Goal: Information Seeking & Learning: Check status

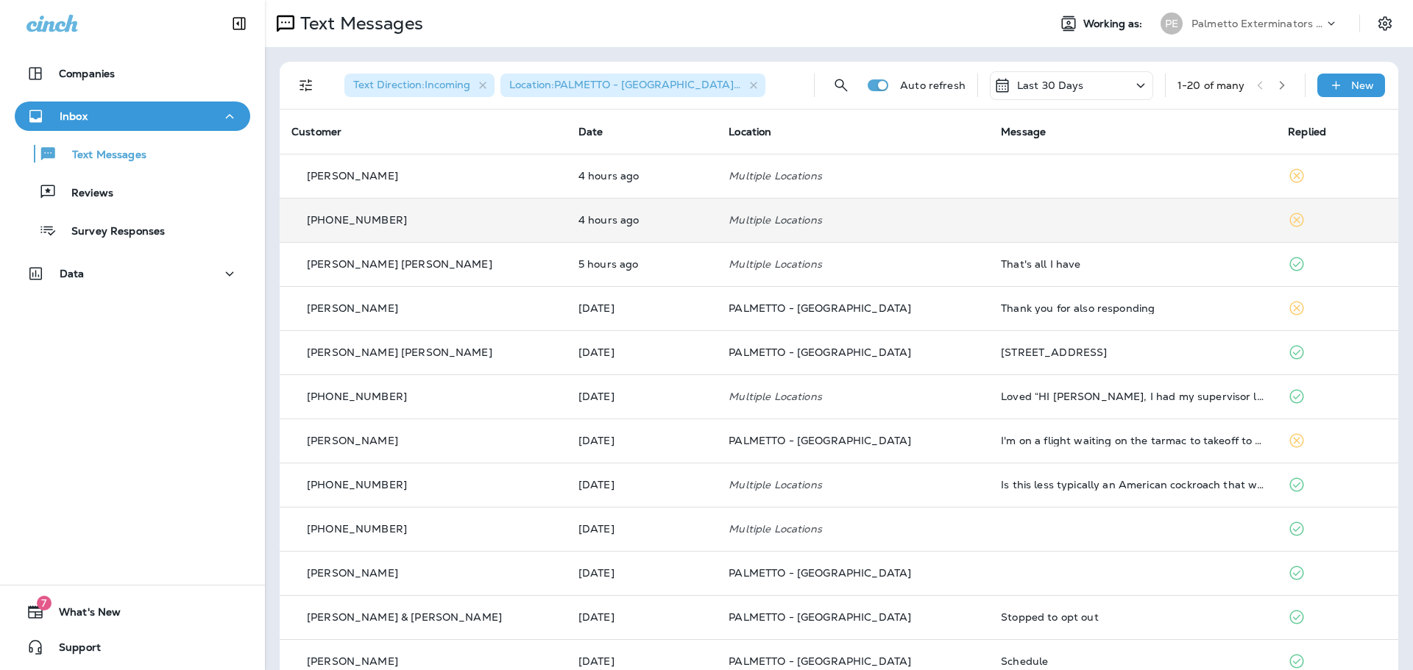
click at [673, 211] on td "4 hours ago" at bounding box center [642, 220] width 150 height 44
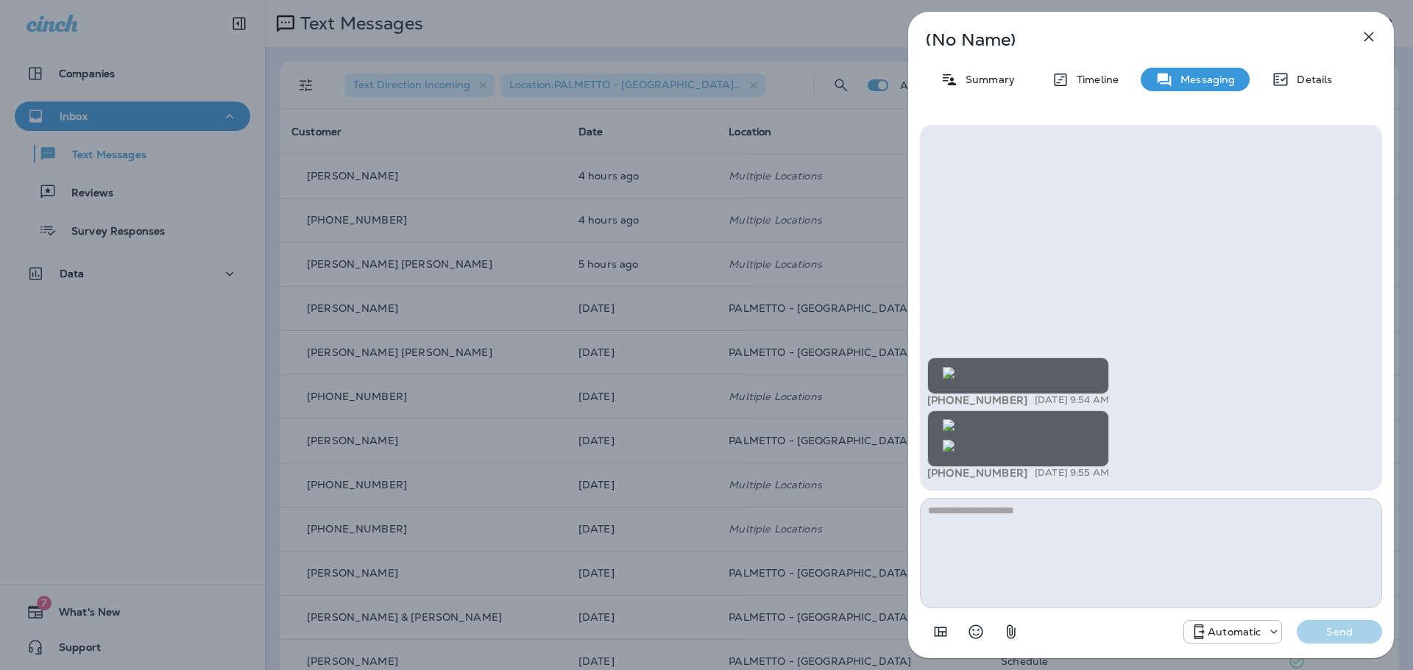
scroll to position [-854, 0]
click at [1365, 40] on icon "button" at bounding box center [1369, 37] width 10 height 10
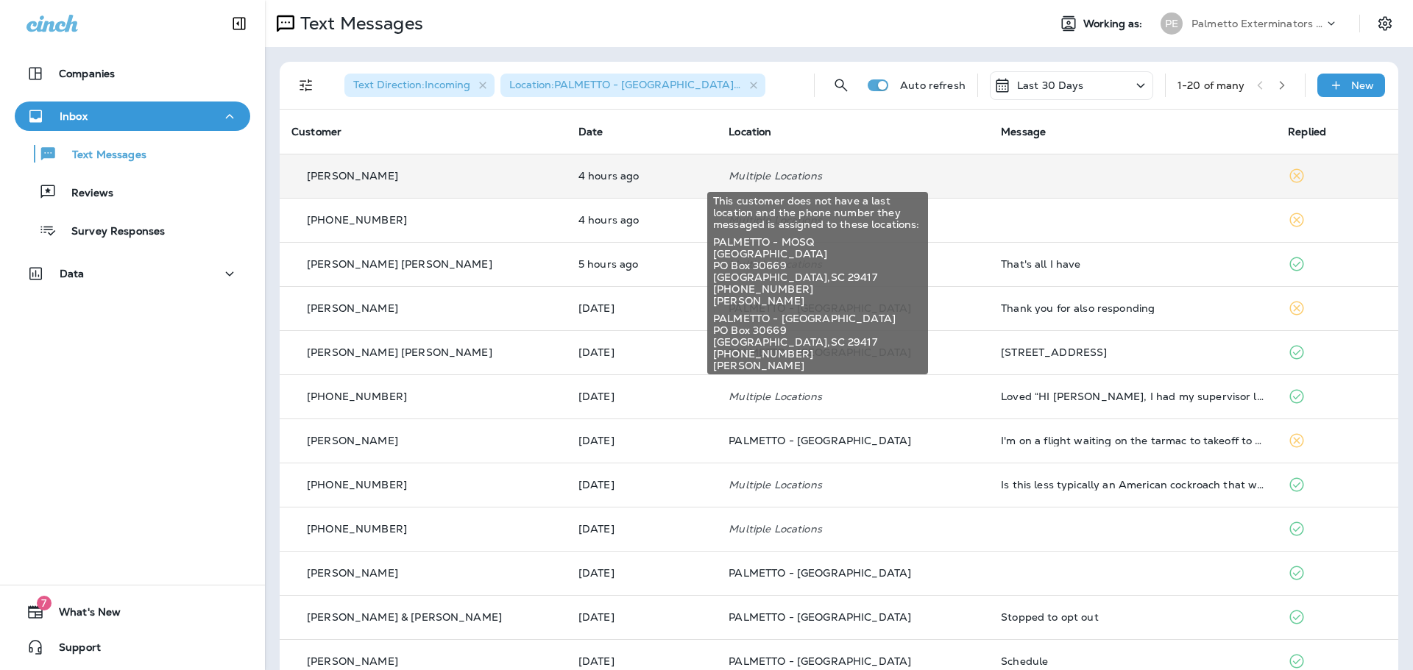
click at [916, 177] on p "Multiple Locations" at bounding box center [853, 176] width 249 height 12
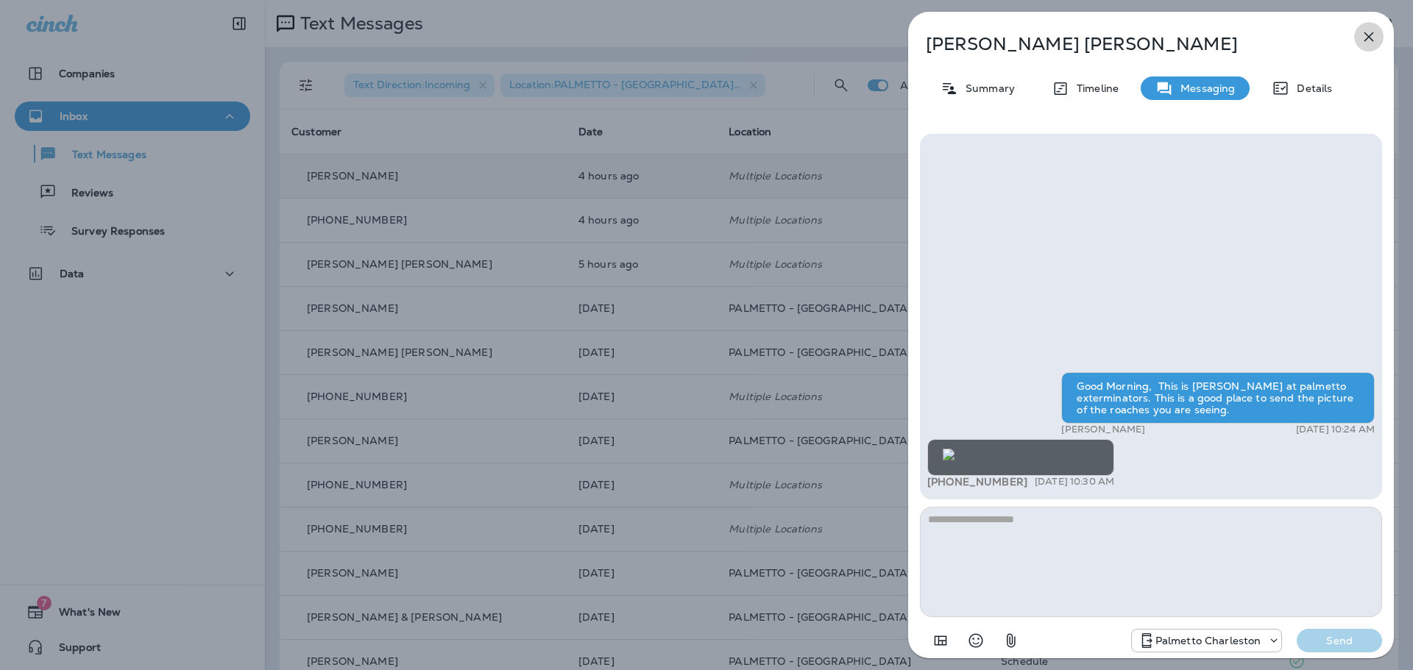
click at [1366, 31] on icon "button" at bounding box center [1369, 37] width 18 height 18
